Goal: Task Accomplishment & Management: Complete application form

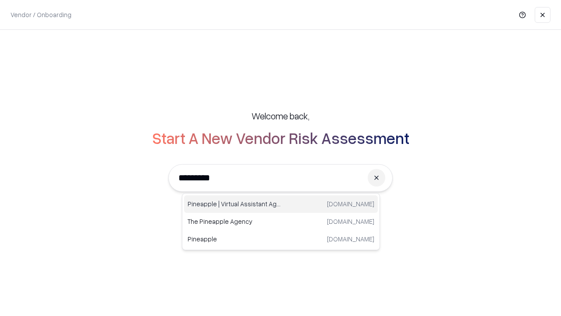
click at [281, 204] on div "Pineapple | Virtual Assistant Agency trypineapple.com" at bounding box center [281, 204] width 194 height 18
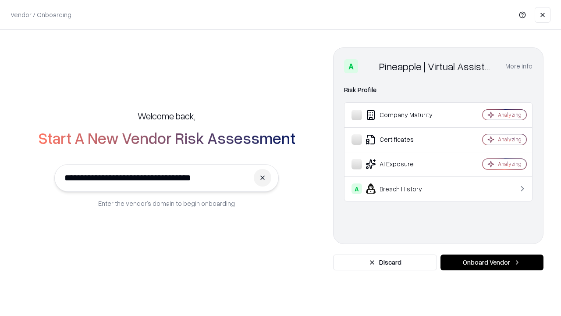
type input "**********"
click at [492, 262] on button "Onboard Vendor" at bounding box center [492, 262] width 103 height 16
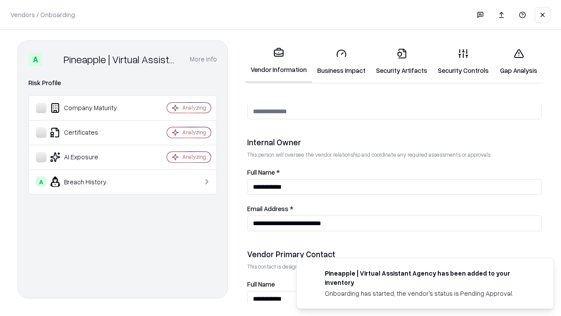
scroll to position [454, 0]
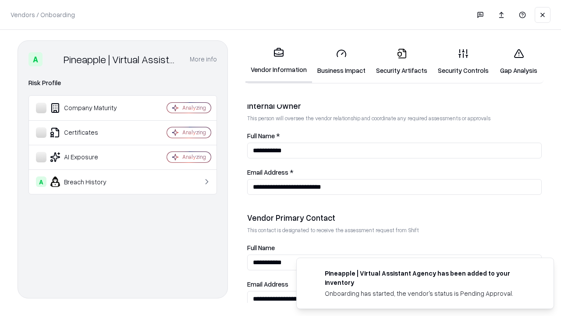
click at [342, 61] on link "Business Impact" at bounding box center [341, 61] width 59 height 41
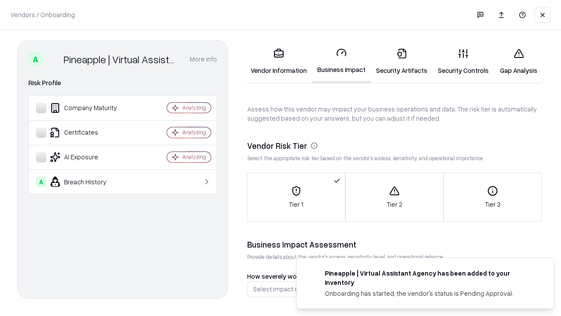
click at [402, 61] on link "Security Artifacts" at bounding box center [402, 61] width 62 height 41
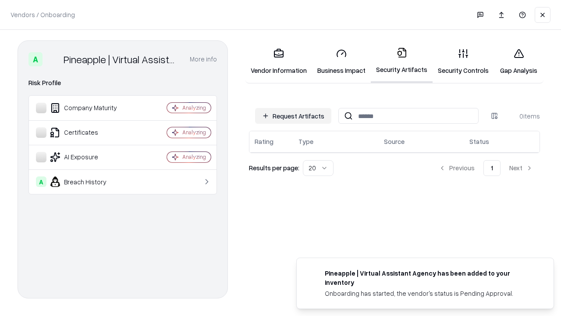
click at [293, 116] on button "Request Artifacts" at bounding box center [293, 116] width 76 height 16
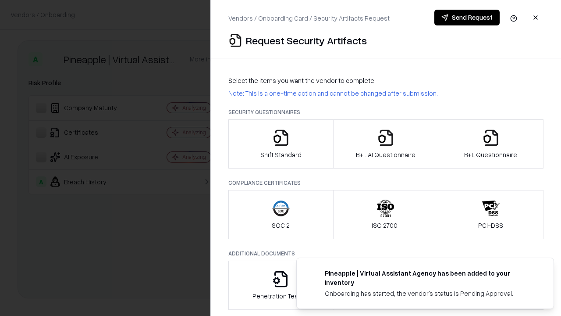
click at [281, 144] on icon "button" at bounding box center [281, 138] width 18 height 18
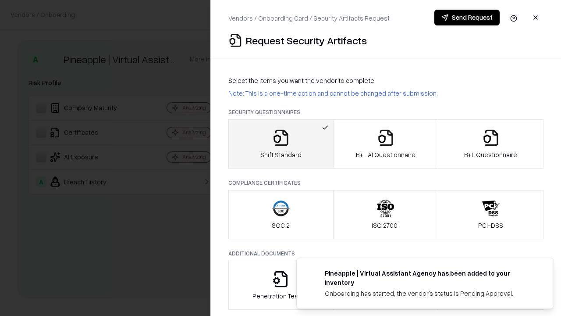
click at [467, 18] on button "Send Request" at bounding box center [467, 18] width 65 height 16
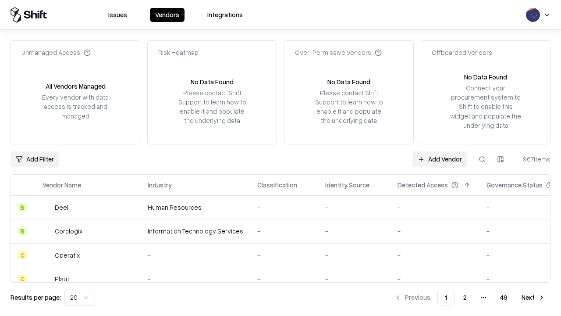
click at [482, 159] on button at bounding box center [482, 159] width 16 height 16
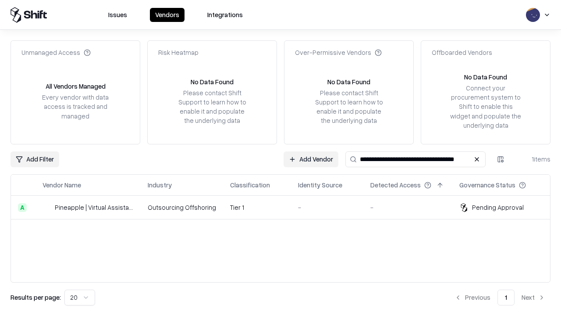
type input "**********"
click at [286, 207] on td "Tier 1" at bounding box center [257, 208] width 68 height 24
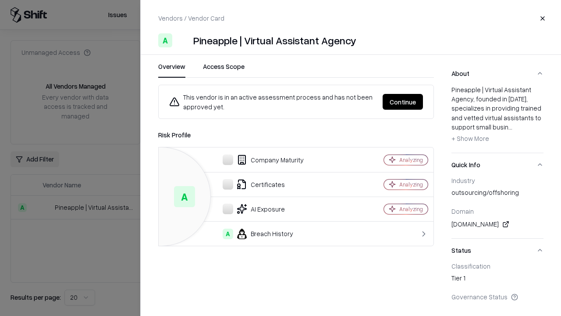
click at [403, 102] on button "Continue" at bounding box center [403, 102] width 40 height 16
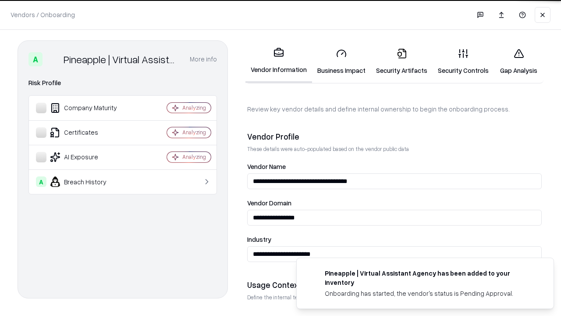
click at [402, 61] on link "Security Artifacts" at bounding box center [402, 61] width 62 height 41
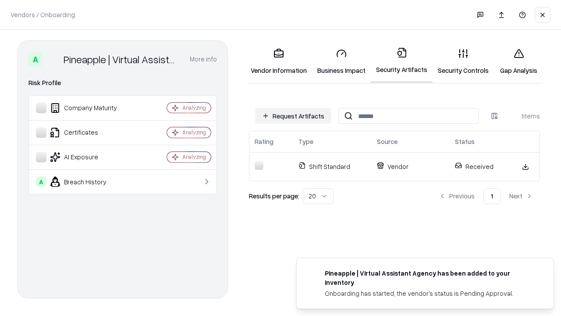
click at [463, 61] on link "Security Controls" at bounding box center [463, 61] width 61 height 41
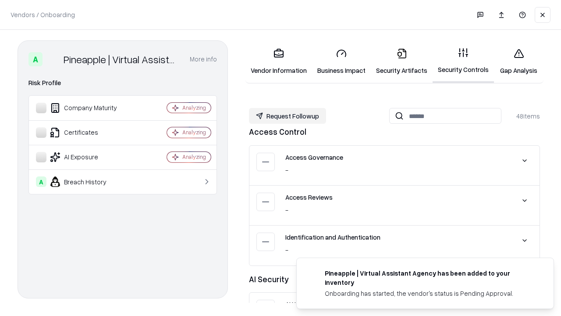
click at [288, 116] on button "Request Followup" at bounding box center [287, 116] width 77 height 16
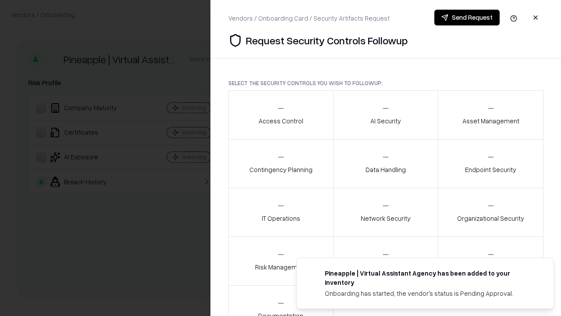
click at [281, 115] on div "Access Control" at bounding box center [281, 114] width 45 height 21
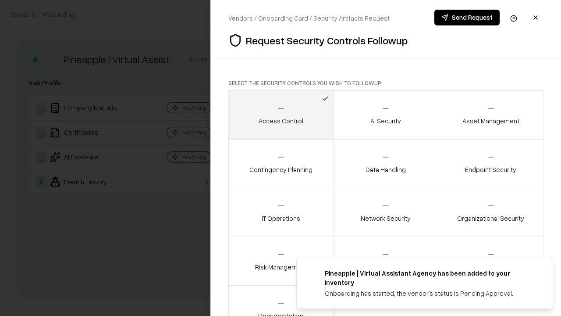
click at [467, 18] on button "Send Request" at bounding box center [467, 18] width 65 height 16
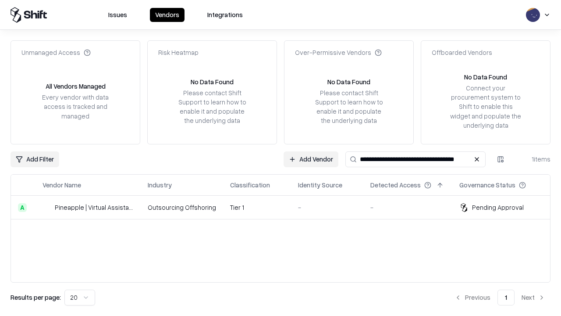
type input "**********"
click at [286, 207] on td "Tier 1" at bounding box center [257, 208] width 68 height 24
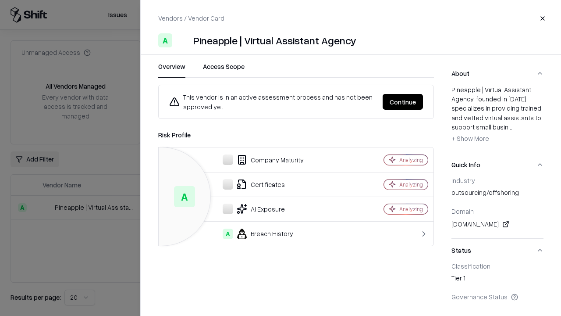
click at [403, 102] on button "Continue" at bounding box center [403, 102] width 40 height 16
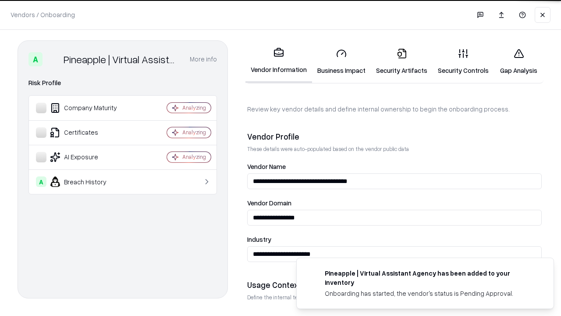
click at [519, 61] on link "Gap Analysis" at bounding box center [519, 61] width 50 height 41
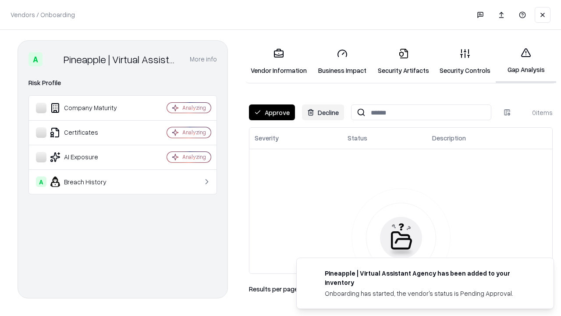
click at [272, 112] on button "Approve" at bounding box center [272, 112] width 46 height 16
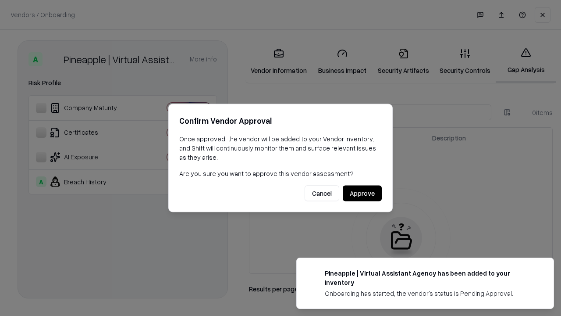
click at [362, 193] on button "Approve" at bounding box center [362, 193] width 39 height 16
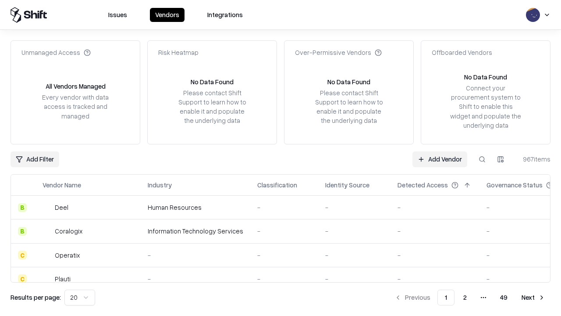
type input "**********"
click at [440, 159] on link "Add Vendor" at bounding box center [440, 159] width 55 height 16
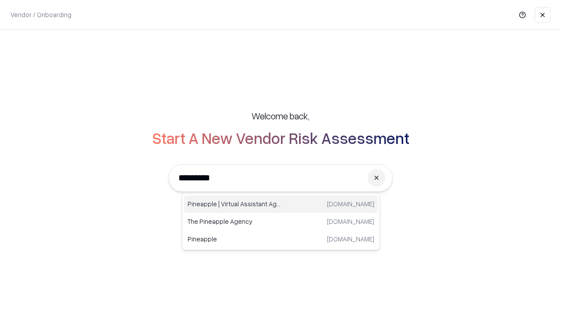
click at [281, 204] on div "Pineapple | Virtual Assistant Agency trypineapple.com" at bounding box center [281, 204] width 194 height 18
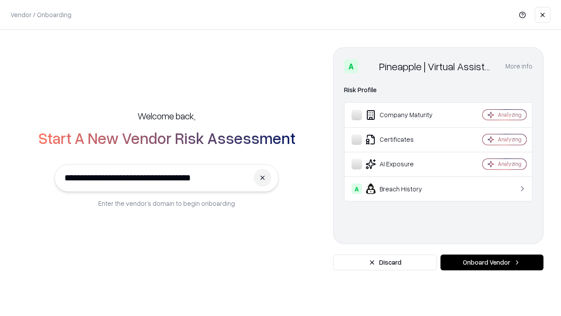
type input "**********"
click at [492, 262] on button "Onboard Vendor" at bounding box center [492, 262] width 103 height 16
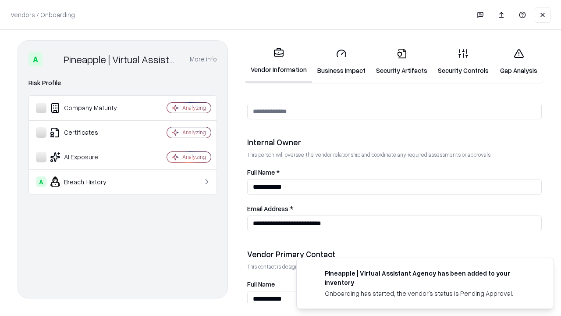
scroll to position [454, 0]
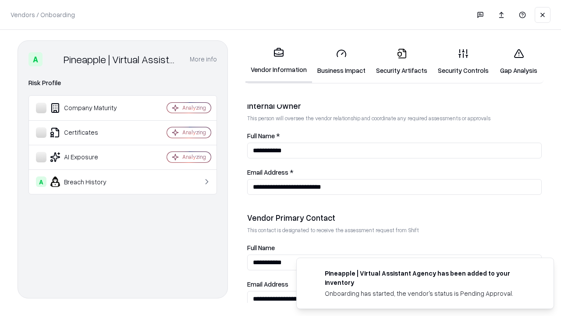
click at [519, 61] on link "Gap Analysis" at bounding box center [519, 61] width 50 height 41
